Goal: Find specific page/section: Find specific page/section

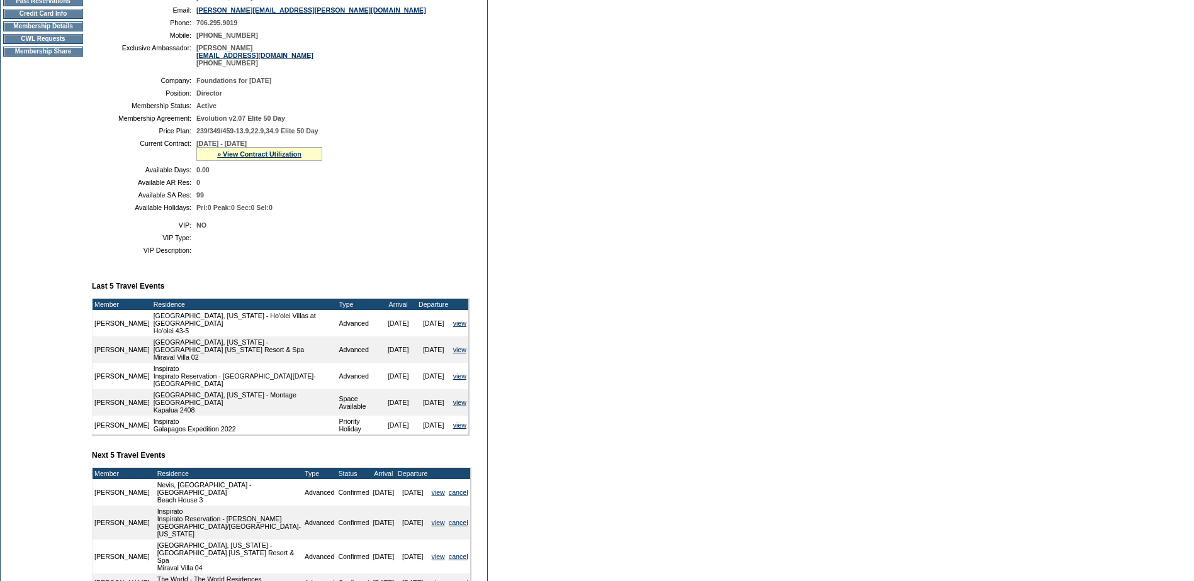
scroll to position [315, 0]
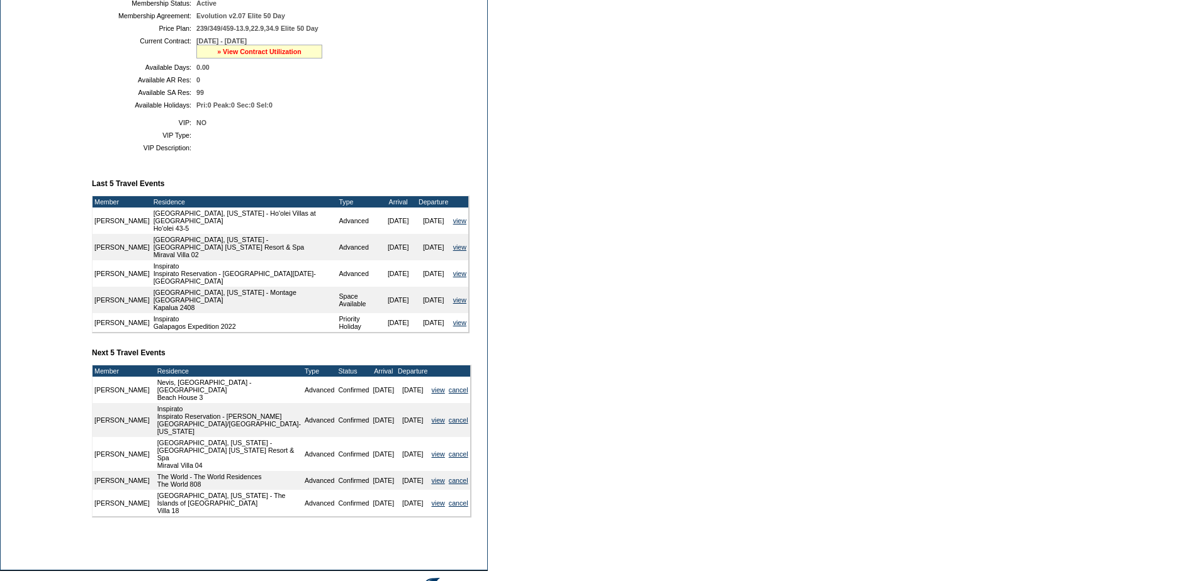
click at [270, 55] on link "» View Contract Utilization" at bounding box center [259, 52] width 84 height 8
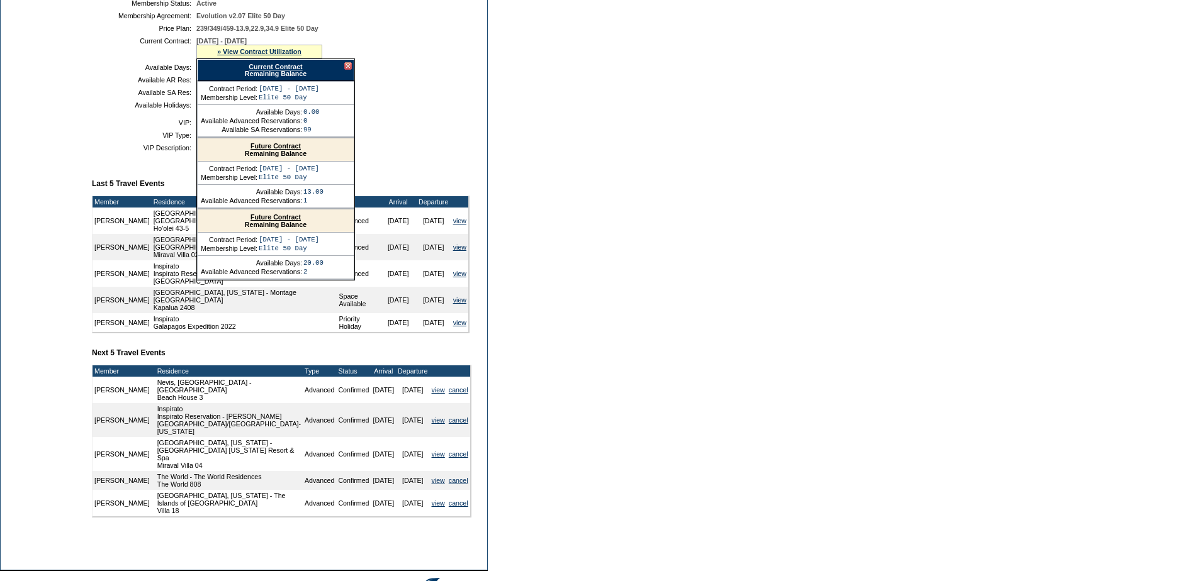
click at [286, 150] on link "Future Contract" at bounding box center [275, 146] width 50 height 8
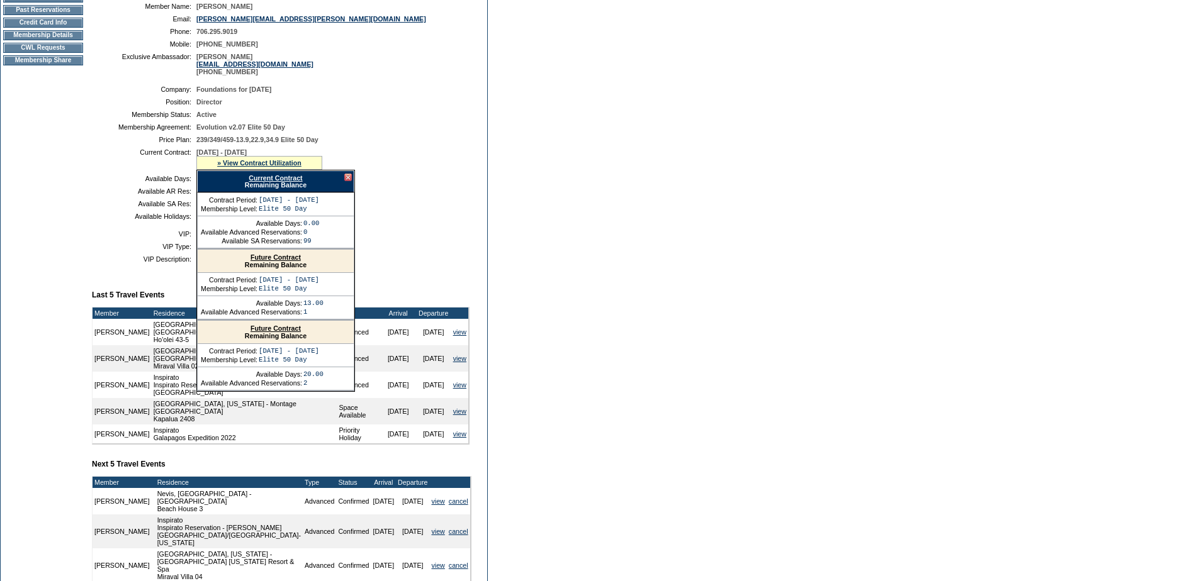
scroll to position [0, 0]
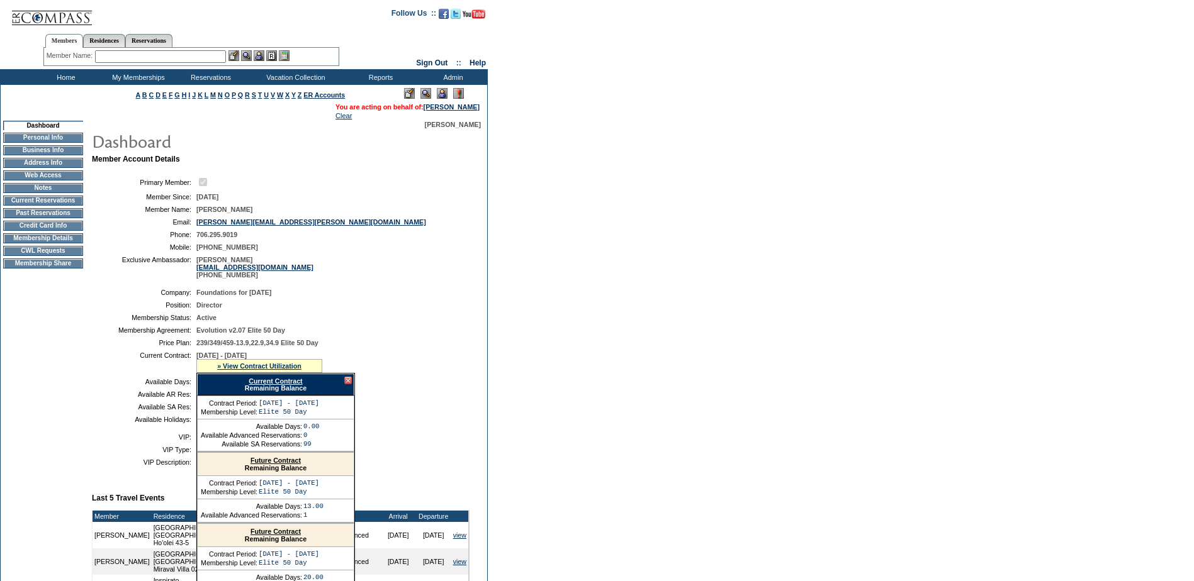
click at [155, 50] on input "text" at bounding box center [160, 56] width 131 height 13
click at [135, 55] on input "text" at bounding box center [160, 56] width 131 height 13
type input "g"
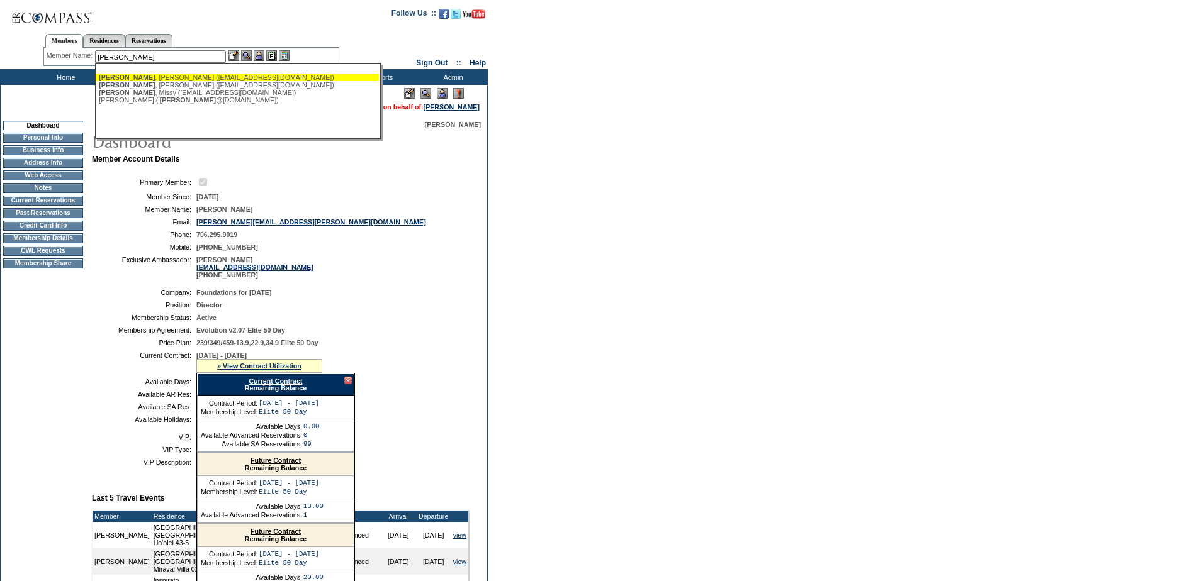
click at [188, 80] on div "[PERSON_NAME] ([EMAIL_ADDRESS][DOMAIN_NAME])" at bounding box center [237, 78] width 277 height 8
type input "[PERSON_NAME] ([EMAIL_ADDRESS][DOMAIN_NAME])"
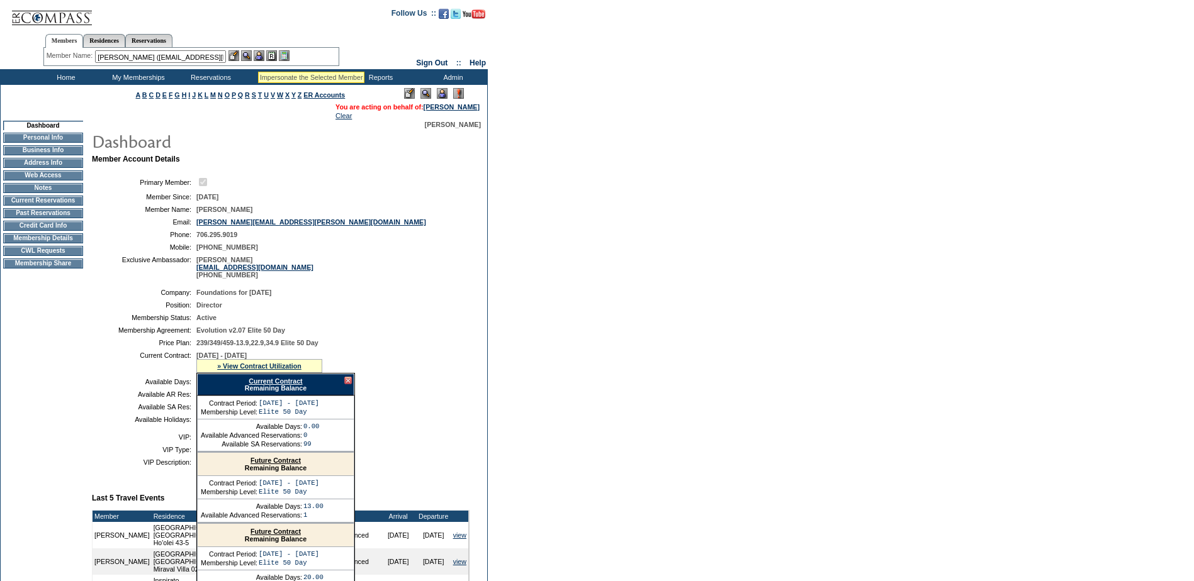
click at [261, 55] on img at bounding box center [259, 55] width 11 height 11
click at [250, 55] on img at bounding box center [246, 55] width 11 height 11
